Goal: Information Seeking & Learning: Learn about a topic

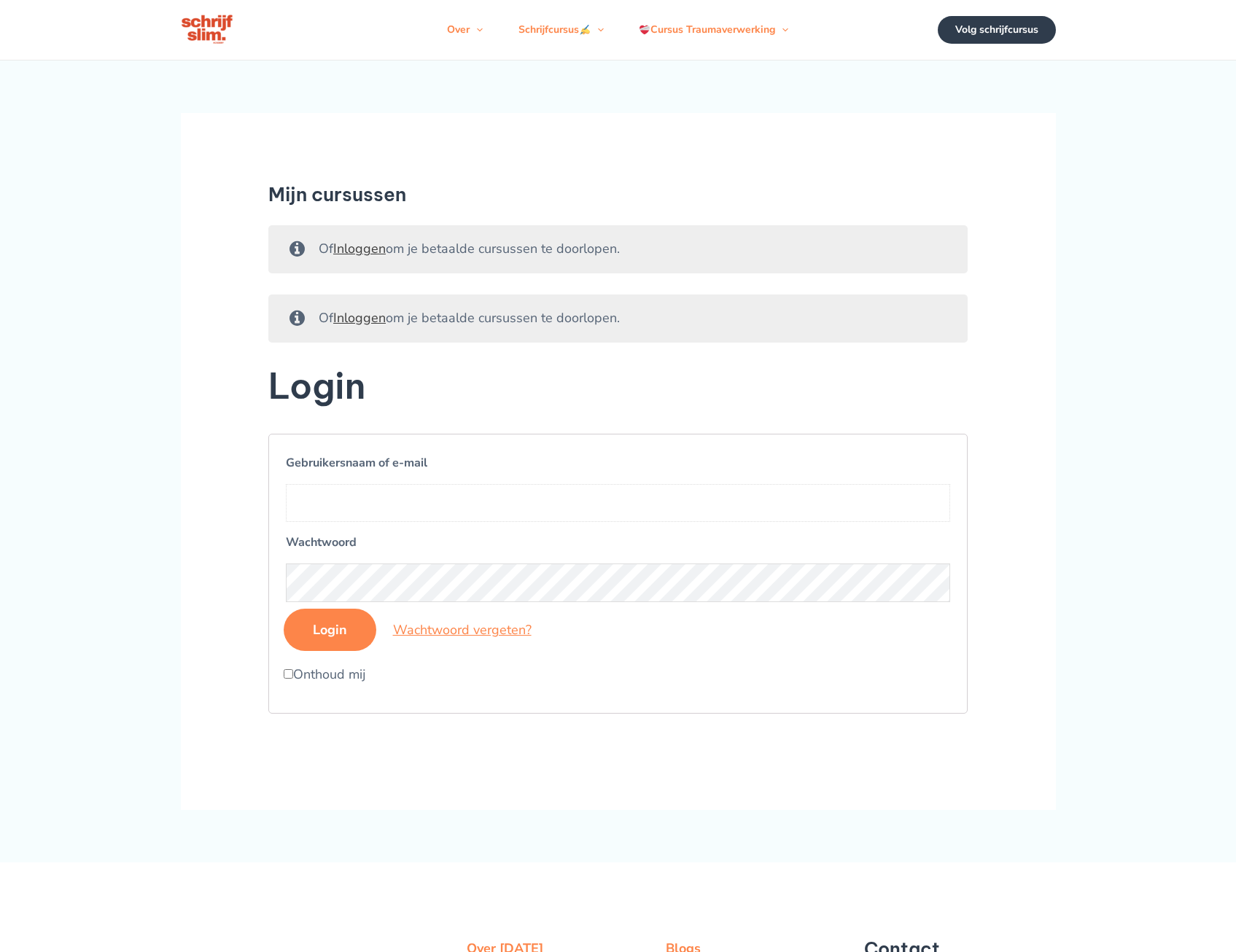
click at [382, 495] on input "Gebruikersnaam of e-mail" at bounding box center [618, 502] width 665 height 38
type input "soonduk.suh@outlook.com"
click at [338, 637] on input "Login" at bounding box center [330, 630] width 93 height 43
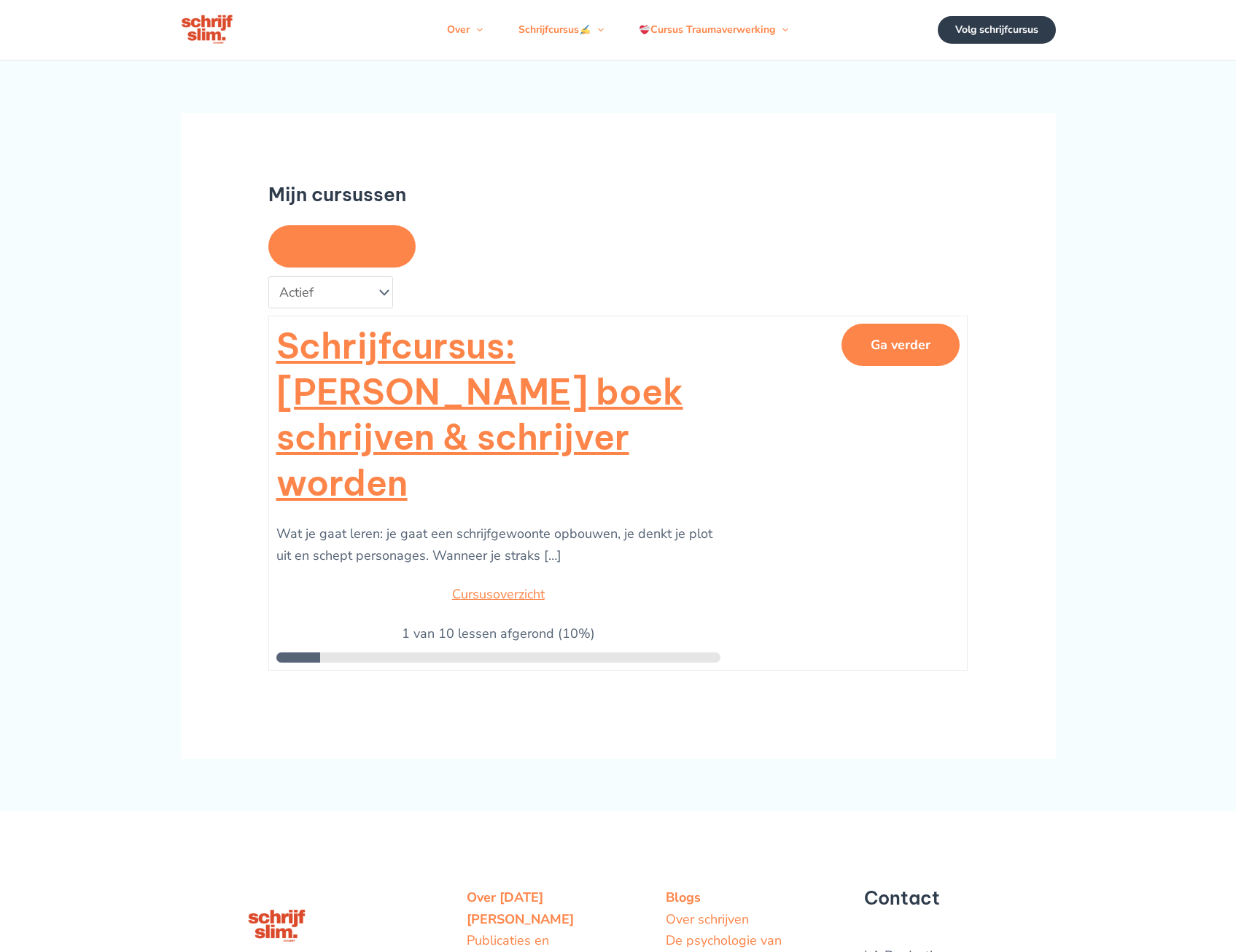
click at [899, 350] on button "Ga verder" at bounding box center [900, 344] width 118 height 43
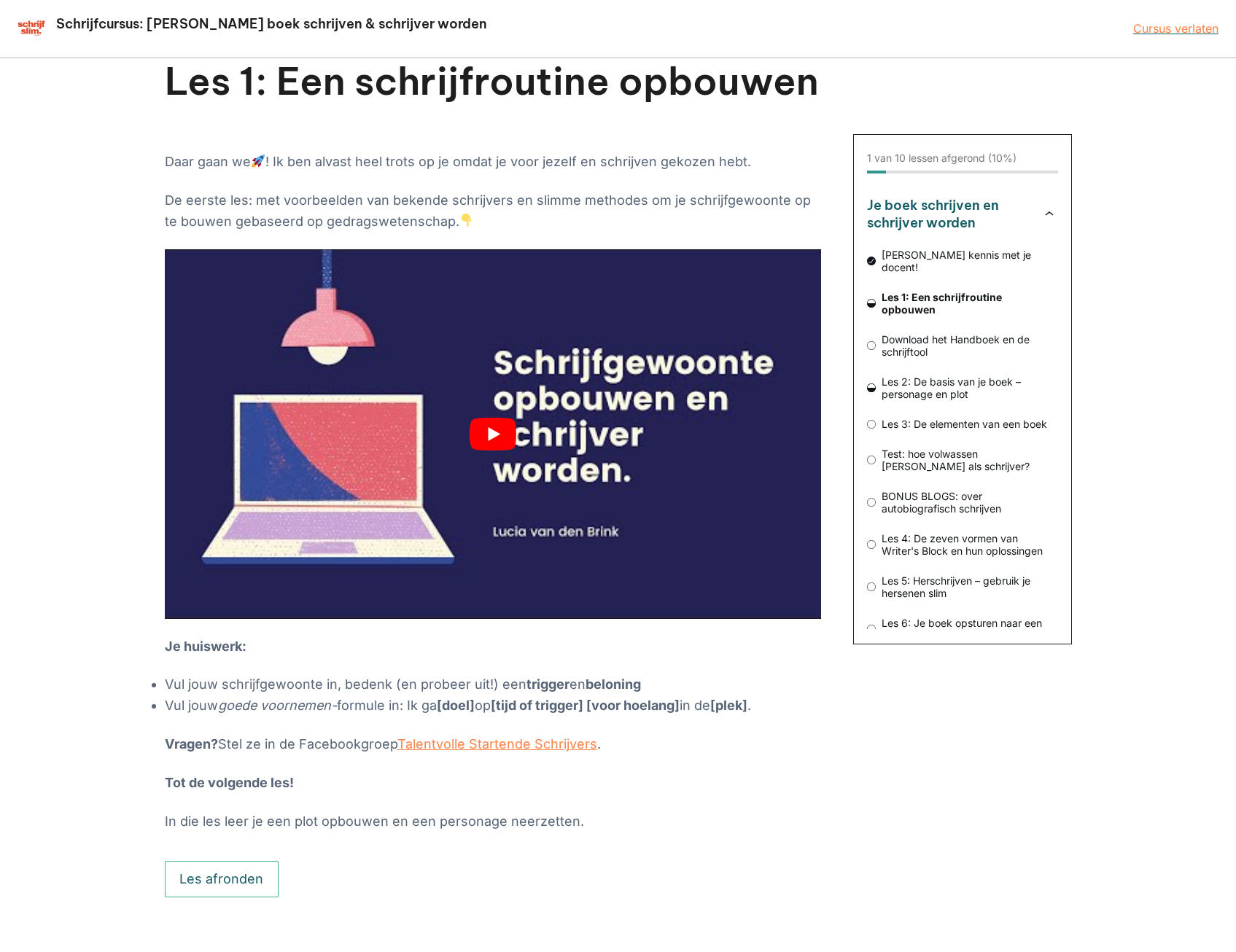
scroll to position [64, 0]
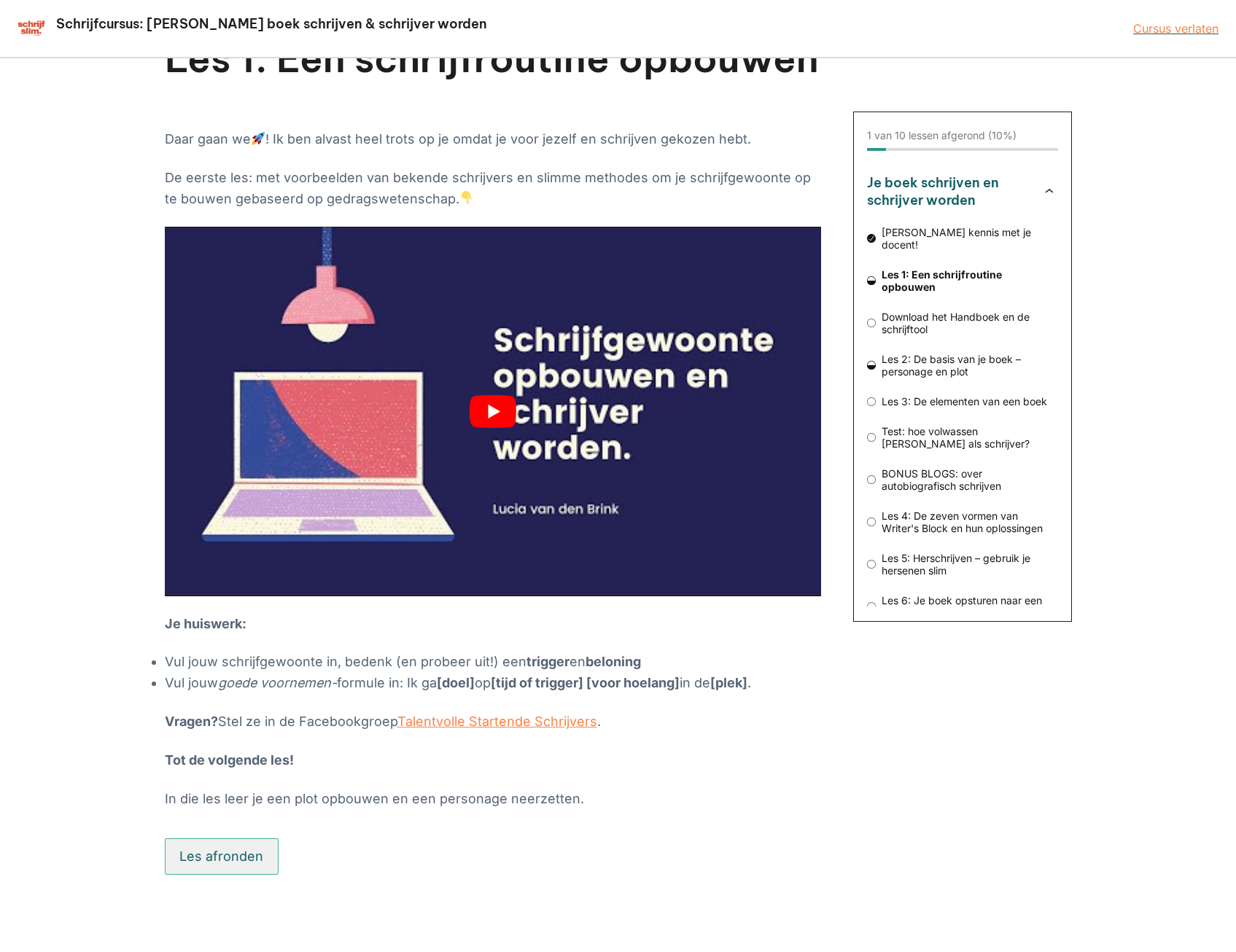
click at [188, 853] on button "Les afronden" at bounding box center [222, 855] width 114 height 36
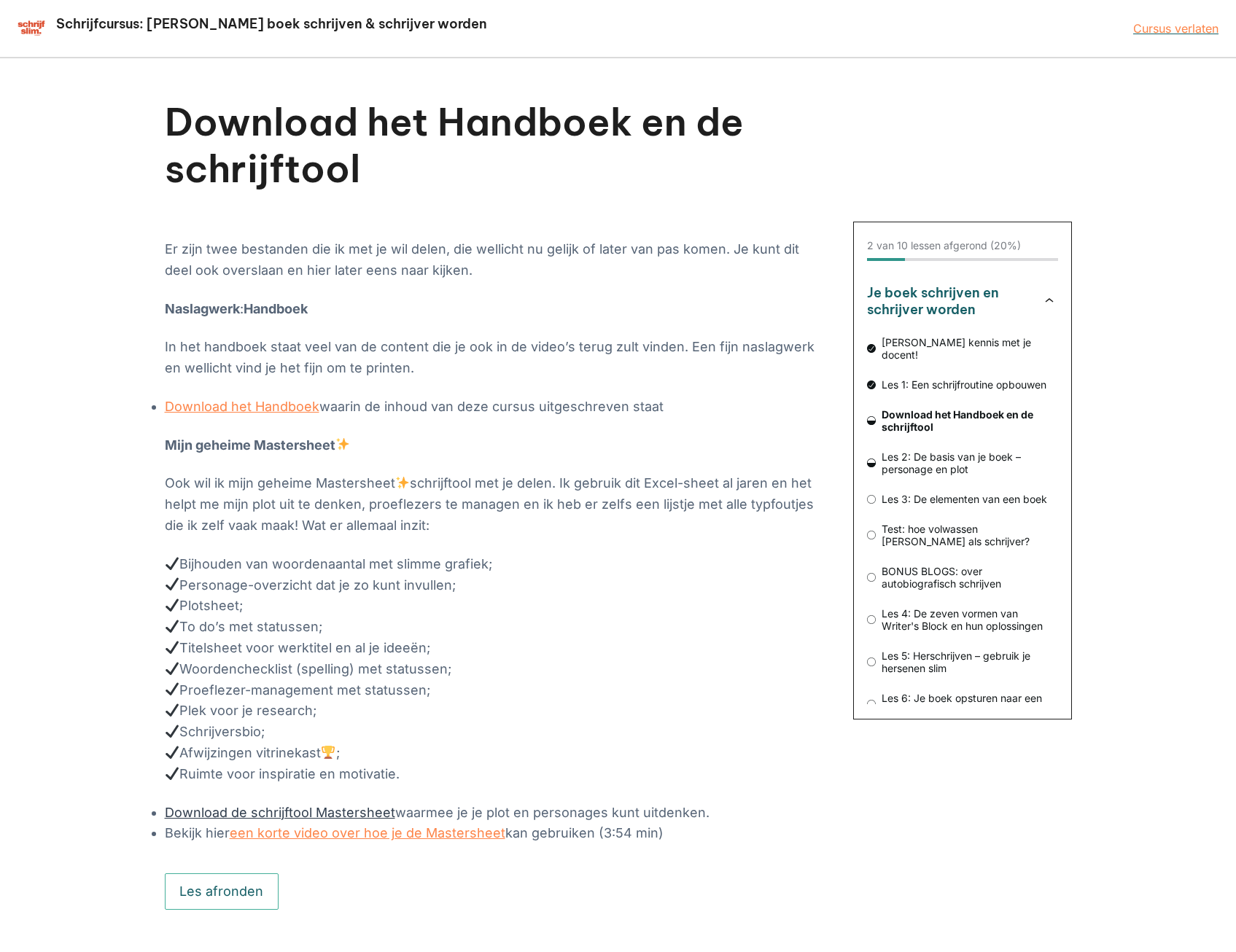
click at [339, 809] on link "Download de schrijftool Mastersheet" at bounding box center [280, 811] width 230 height 15
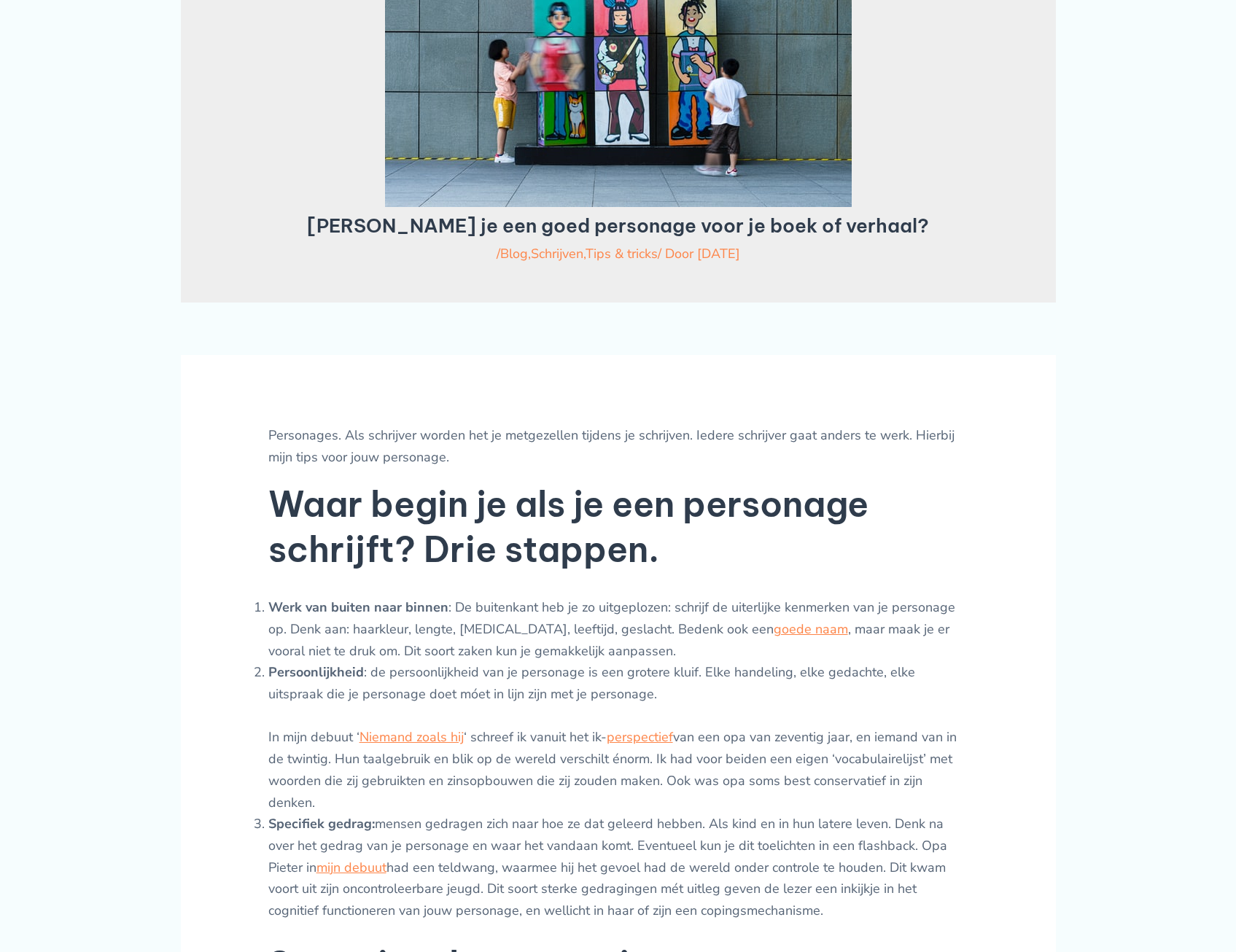
scroll to position [219, 0]
